Goal: Information Seeking & Learning: Learn about a topic

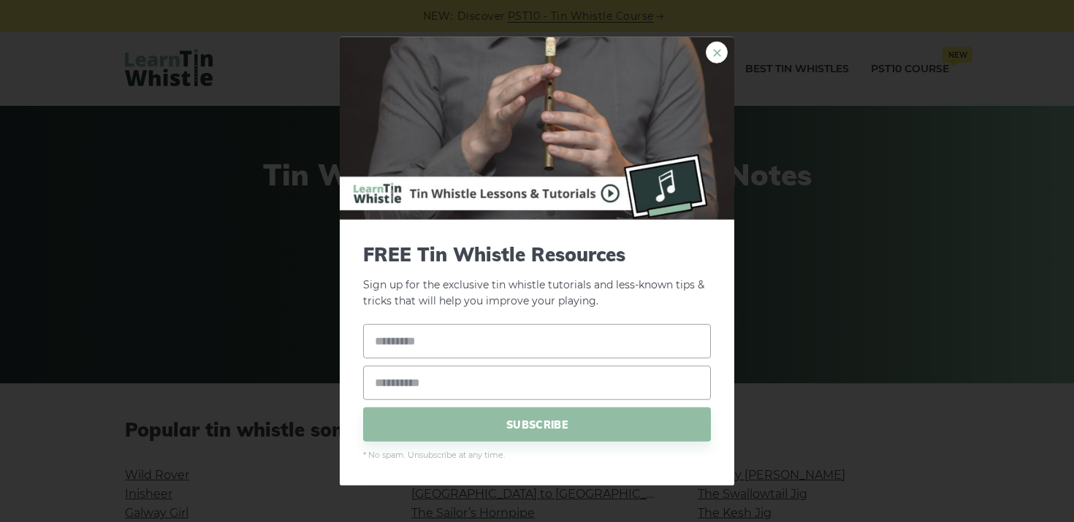
click at [717, 46] on link "×" at bounding box center [717, 52] width 22 height 22
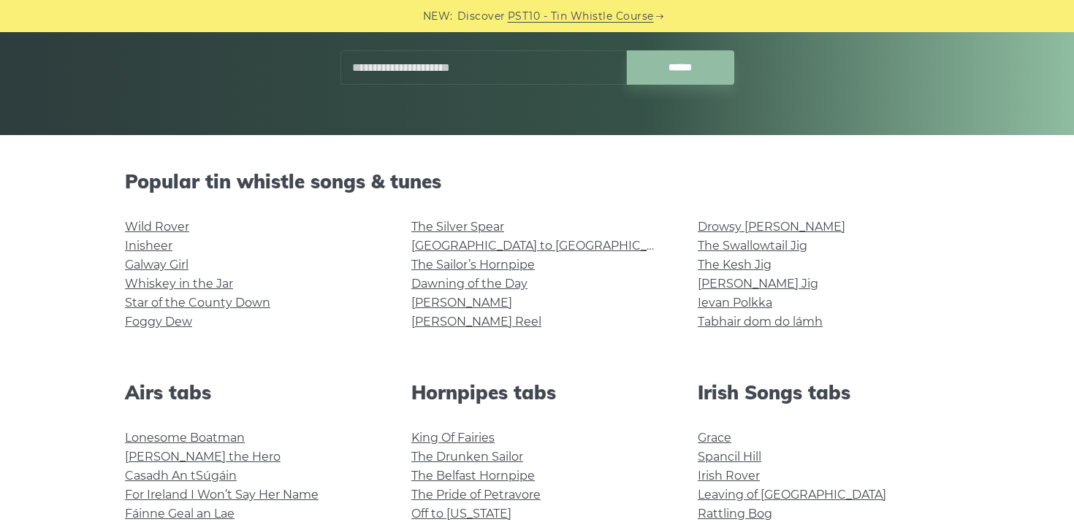
scroll to position [256, 0]
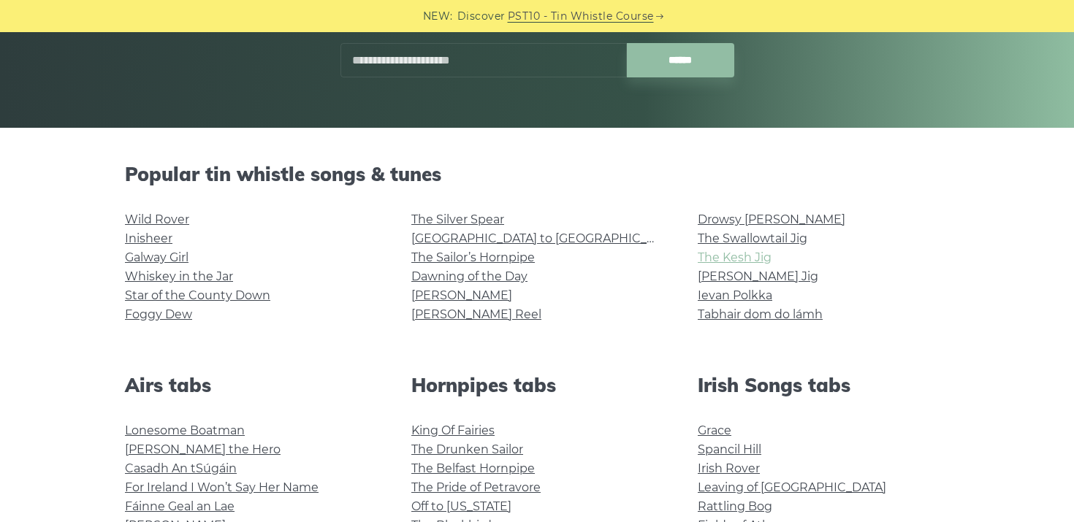
click at [758, 256] on link "The Kesh Jig" at bounding box center [735, 258] width 74 height 14
click at [149, 223] on link "Wild Rover" at bounding box center [157, 220] width 64 height 14
click at [516, 243] on link "[GEOGRAPHIC_DATA] to [GEOGRAPHIC_DATA]" at bounding box center [546, 239] width 270 height 14
click at [731, 237] on link "The Swallowtail Jig" at bounding box center [753, 239] width 110 height 14
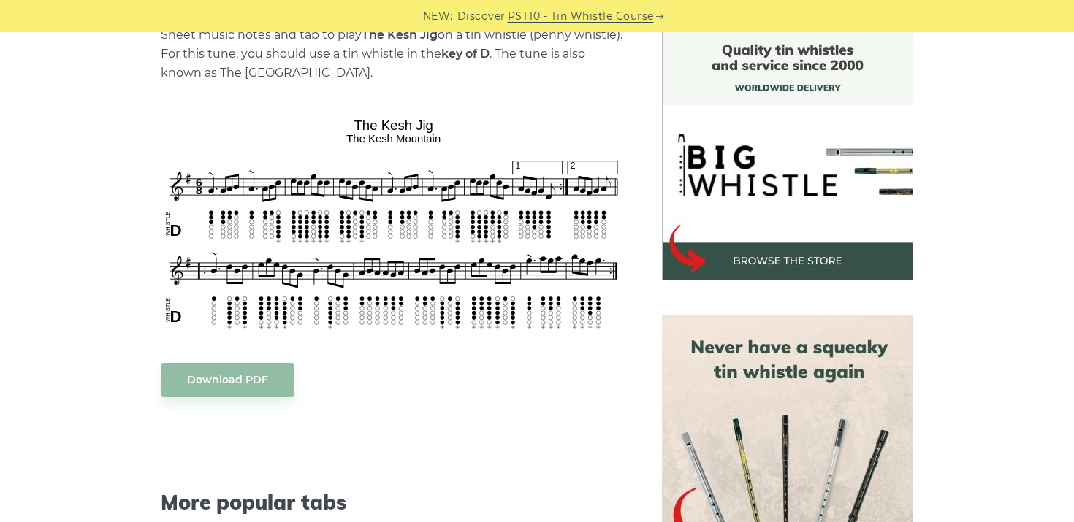
scroll to position [391, 0]
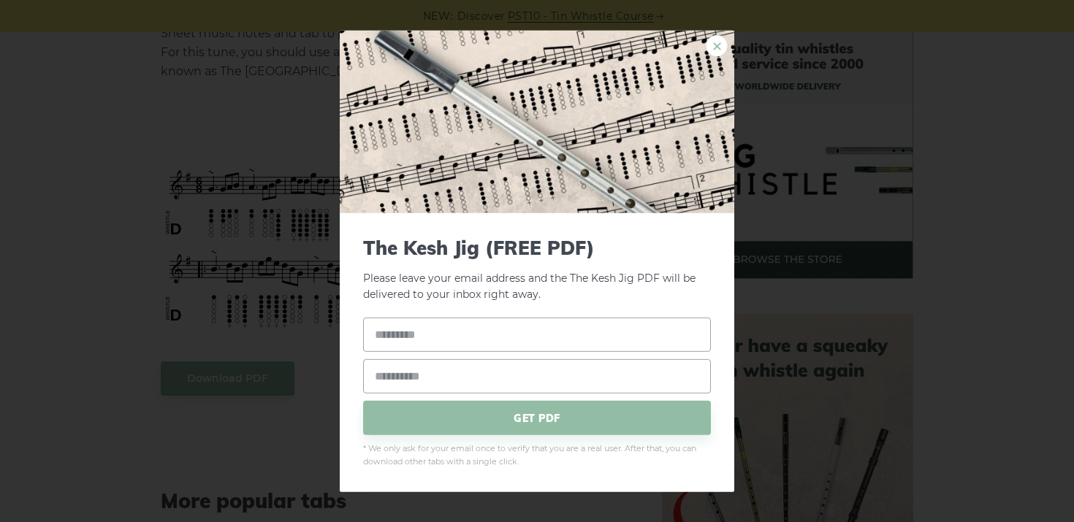
click at [720, 43] on link "×" at bounding box center [717, 45] width 22 height 22
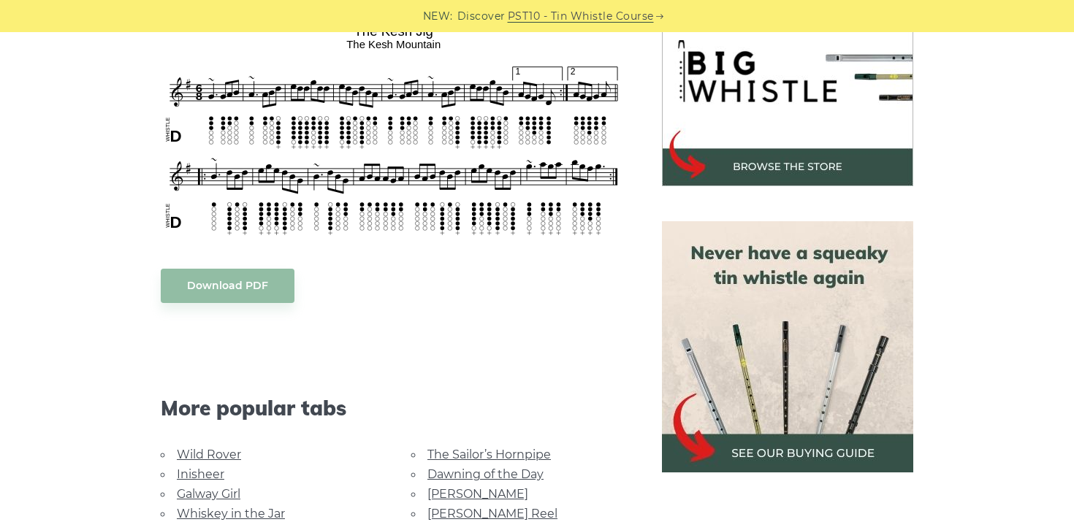
scroll to position [486, 0]
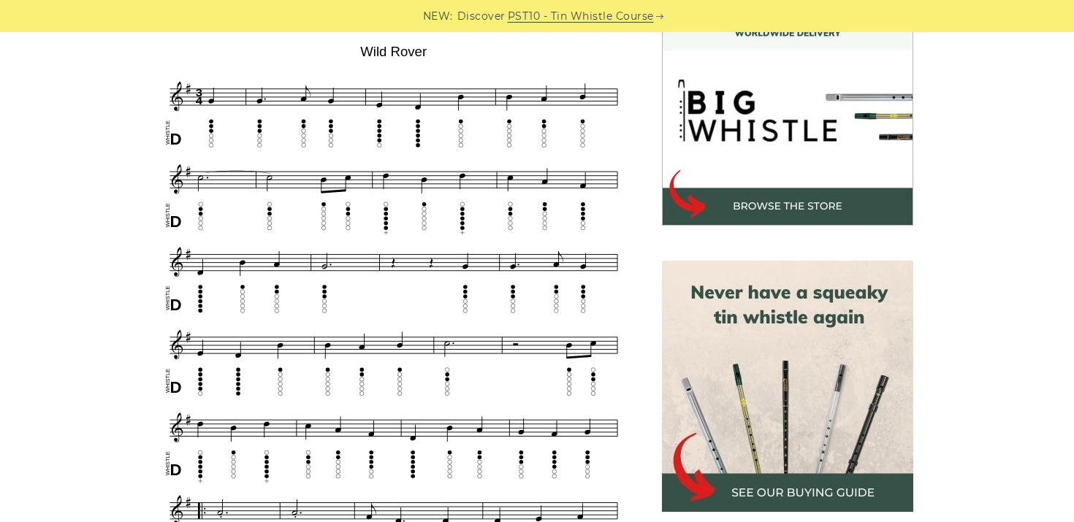
scroll to position [451, 0]
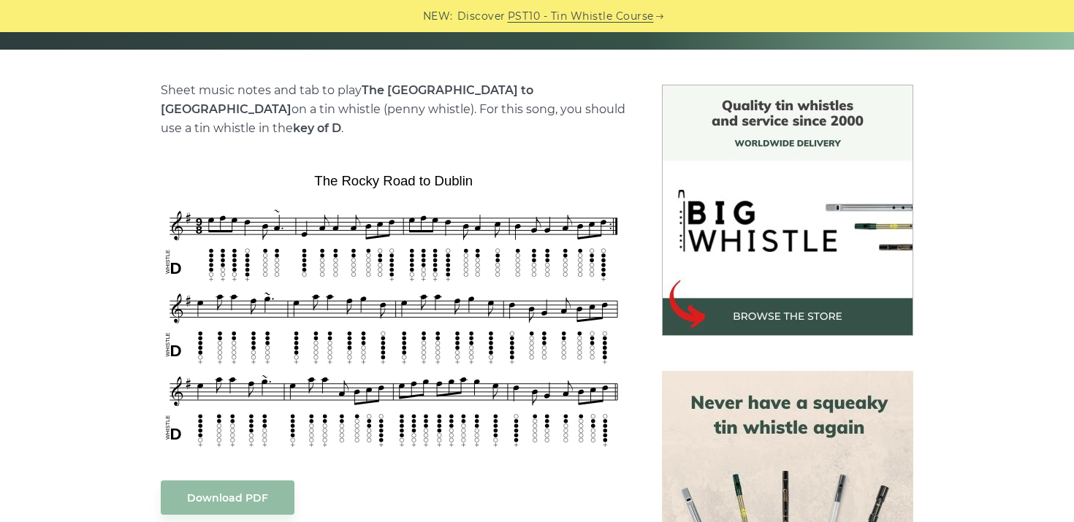
scroll to position [338, 0]
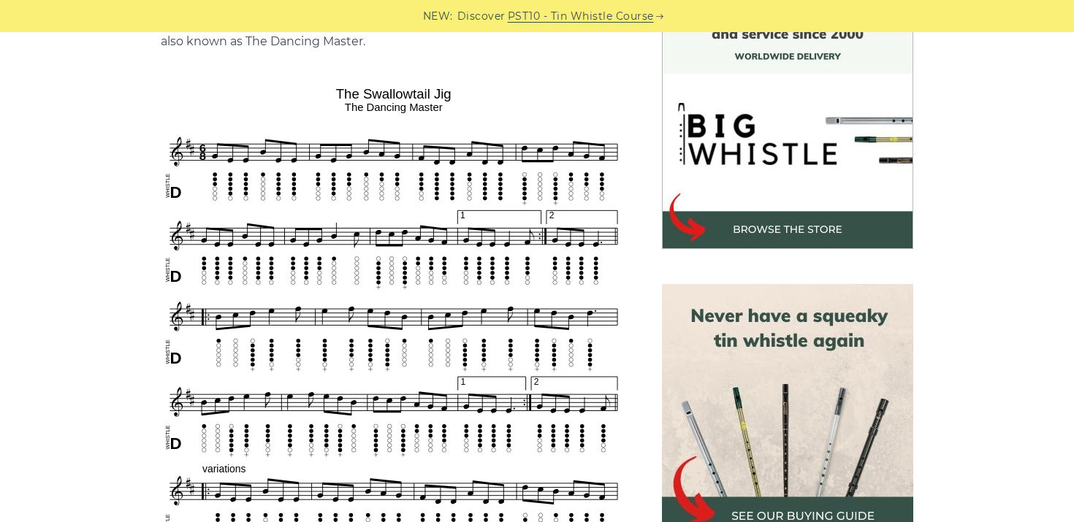
scroll to position [425, 0]
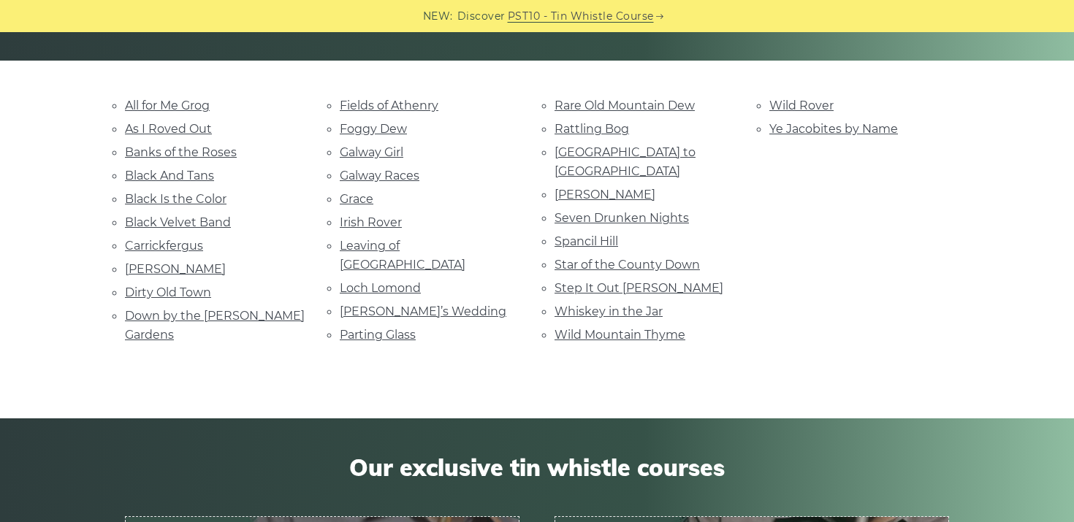
scroll to position [325, 0]
